Goal: Information Seeking & Learning: Learn about a topic

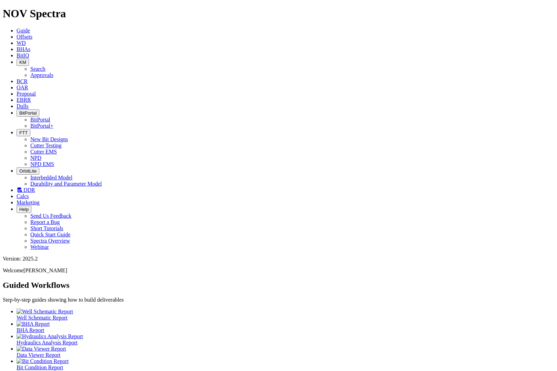
click at [19, 60] on icon "button" at bounding box center [19, 62] width 0 height 5
click at [46, 66] on link "Search" at bounding box center [37, 69] width 15 height 6
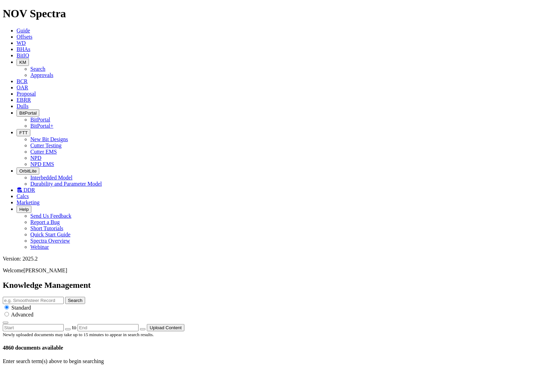
click at [64, 297] on input "text" at bounding box center [33, 300] width 61 height 7
type input "drill"
click at [65, 297] on button "Search" at bounding box center [75, 300] width 20 height 7
click at [17, 34] on icon at bounding box center [17, 37] width 0 height 6
